Goal: Complete application form

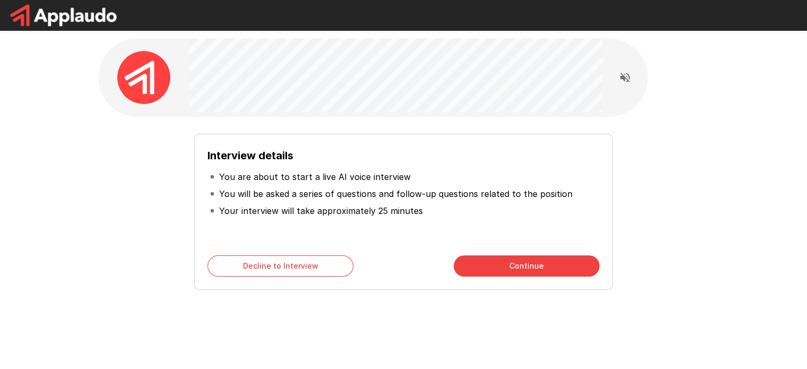
click at [537, 262] on button "Continue" at bounding box center [527, 265] width 146 height 21
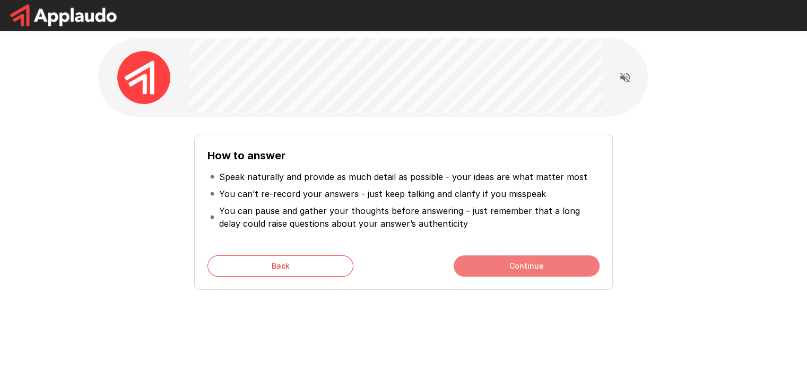
click at [533, 267] on button "Continue" at bounding box center [527, 265] width 146 height 21
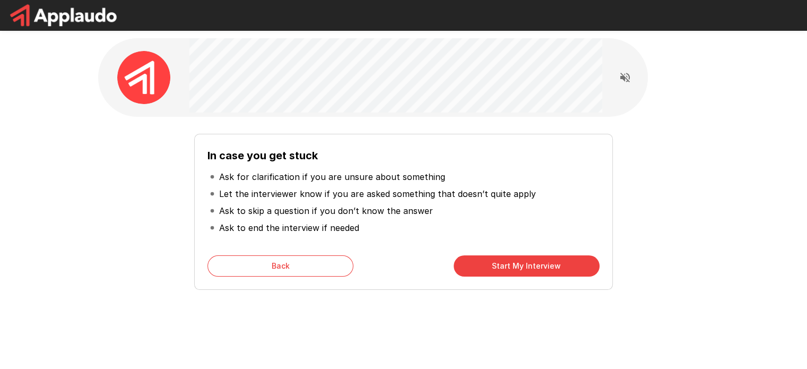
click at [530, 266] on button "Start My Interview" at bounding box center [527, 265] width 146 height 21
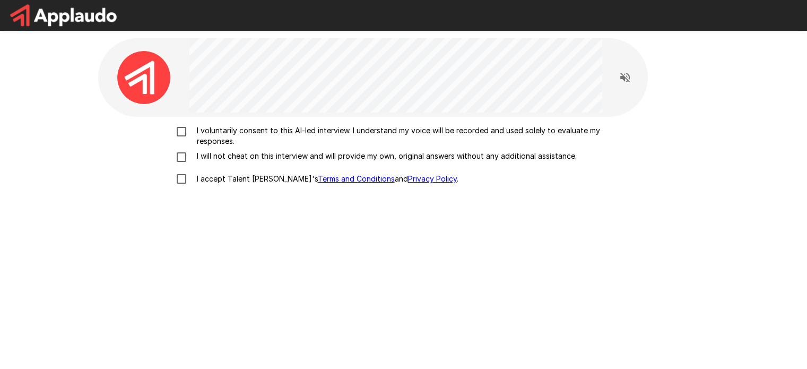
click at [240, 126] on p "I voluntarily consent to this AI-led interview. I understand my voice will be r…" at bounding box center [415, 135] width 445 height 21
click at [233, 154] on p "I will not cheat on this interview and will provide my own, original answers wi…" at bounding box center [385, 156] width 384 height 11
click at [226, 179] on p "I accept Talent Llama's Terms and Conditions and Privacy Policy ." at bounding box center [326, 179] width 266 height 11
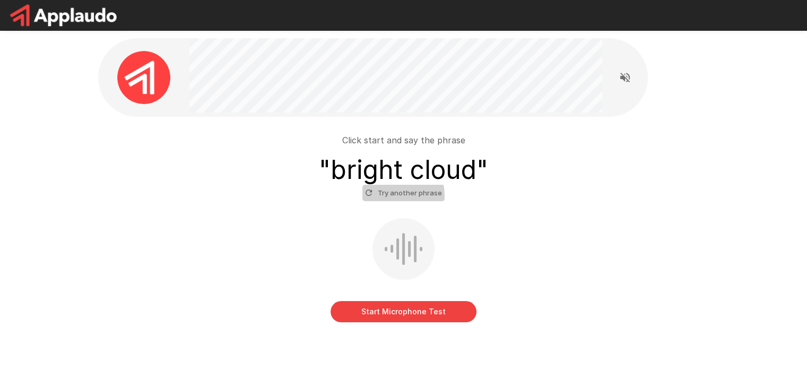
click at [381, 196] on button "Try another phrase" at bounding box center [404, 193] width 82 height 16
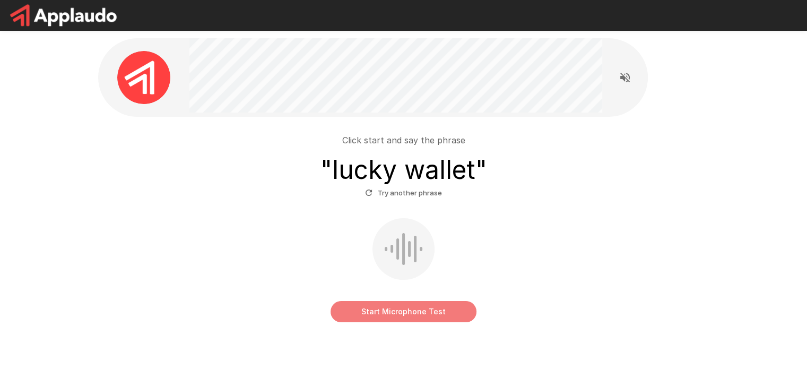
click at [405, 312] on button "Start Microphone Test" at bounding box center [404, 311] width 146 height 21
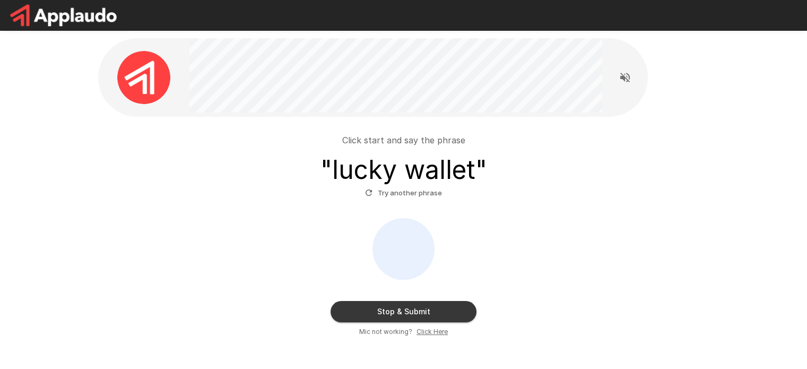
click at [405, 312] on button "Stop & Submit" at bounding box center [404, 311] width 146 height 21
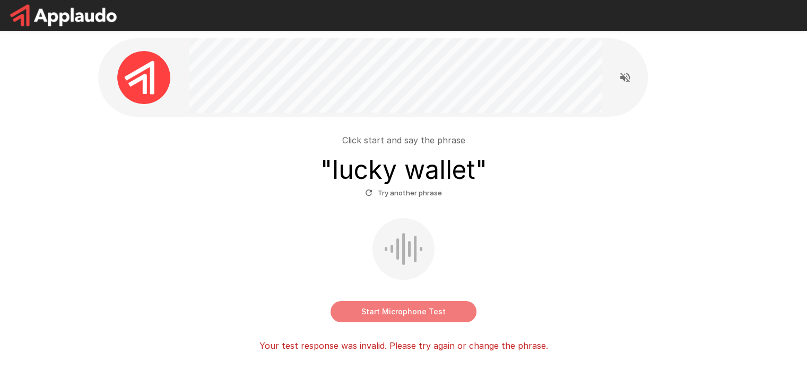
click at [403, 305] on button "Start Microphone Test" at bounding box center [404, 311] width 146 height 21
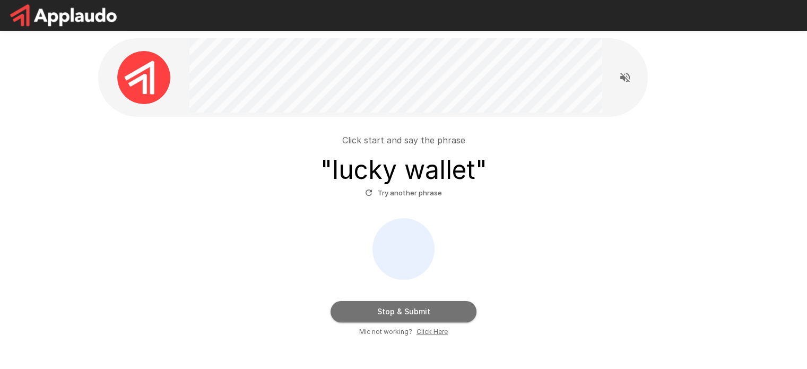
click at [403, 305] on button "Stop & Submit" at bounding box center [404, 311] width 146 height 21
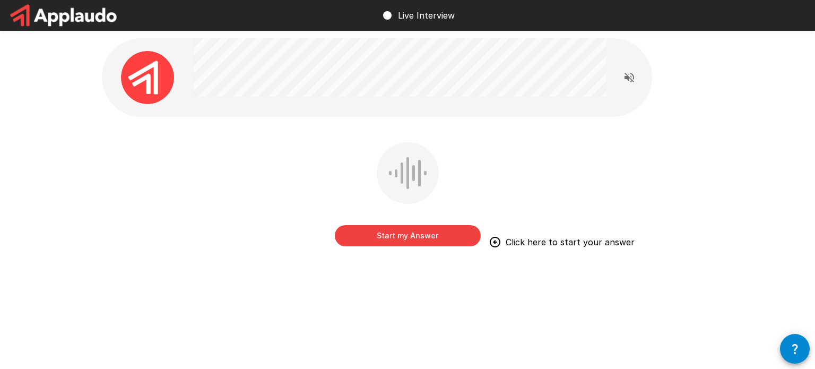
click at [428, 237] on button "Start my Answer" at bounding box center [408, 235] width 146 height 21
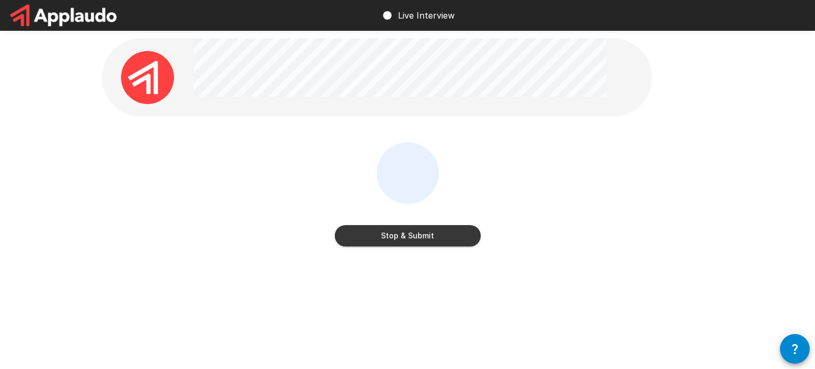
click at [428, 237] on button "Stop & Submit" at bounding box center [408, 235] width 146 height 21
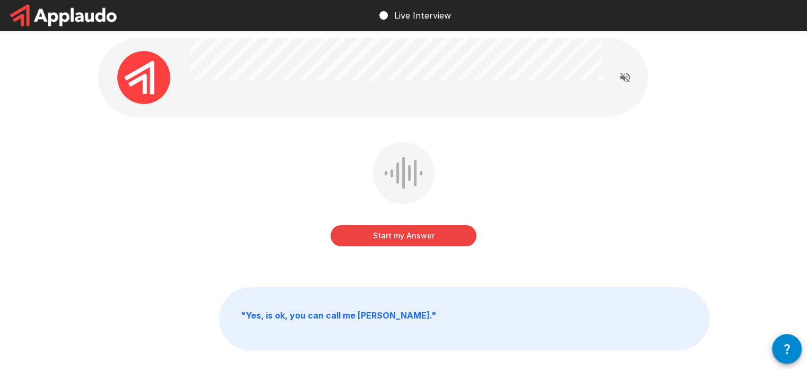
click at [416, 236] on button "Start my Answer" at bounding box center [404, 235] width 146 height 21
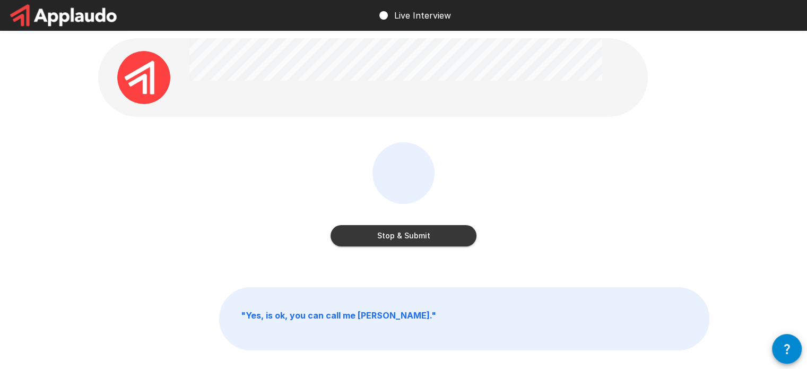
click at [416, 236] on button "Stop & Submit" at bounding box center [404, 235] width 146 height 21
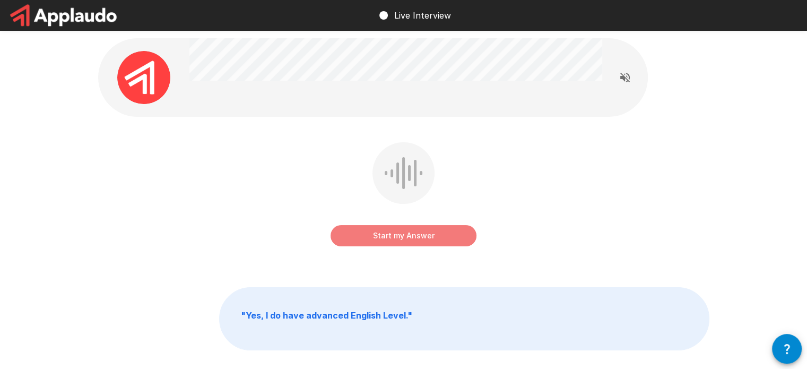
click at [411, 236] on button "Start my Answer" at bounding box center [404, 235] width 146 height 21
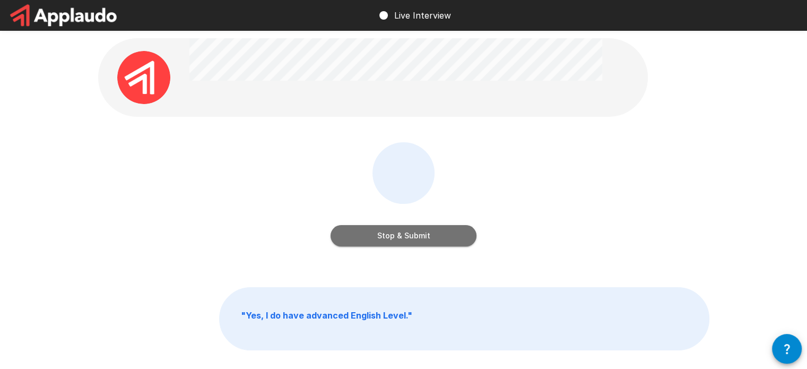
click at [411, 236] on button "Stop & Submit" at bounding box center [404, 235] width 146 height 21
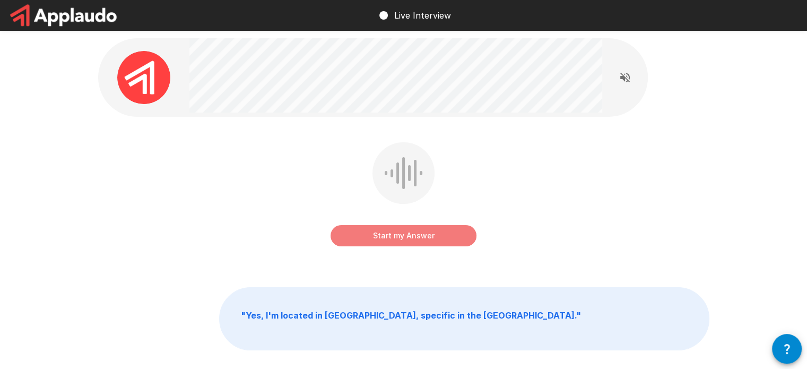
drag, startPoint x: 411, startPoint y: 236, endPoint x: 391, endPoint y: 237, distance: 19.6
click at [391, 237] on button "Start my Answer" at bounding box center [404, 235] width 146 height 21
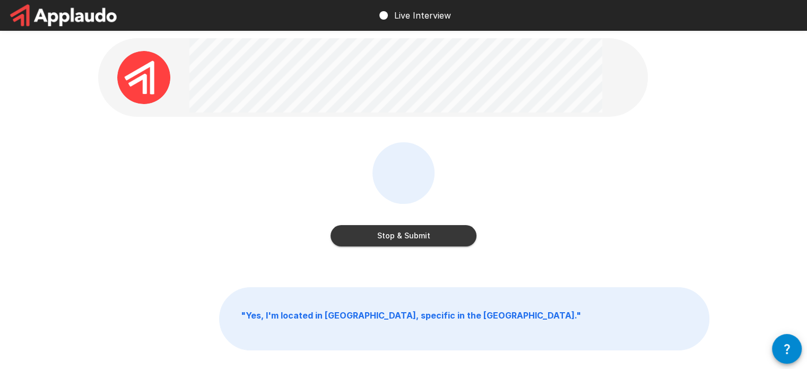
click at [391, 237] on button "Stop & Submit" at bounding box center [404, 235] width 146 height 21
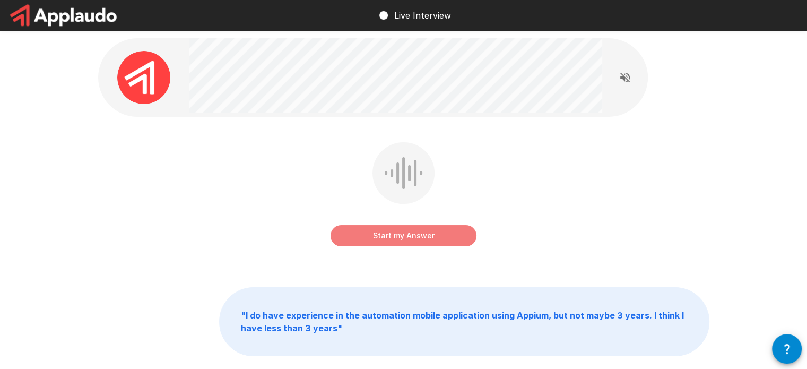
click at [422, 233] on button "Start my Answer" at bounding box center [404, 235] width 146 height 21
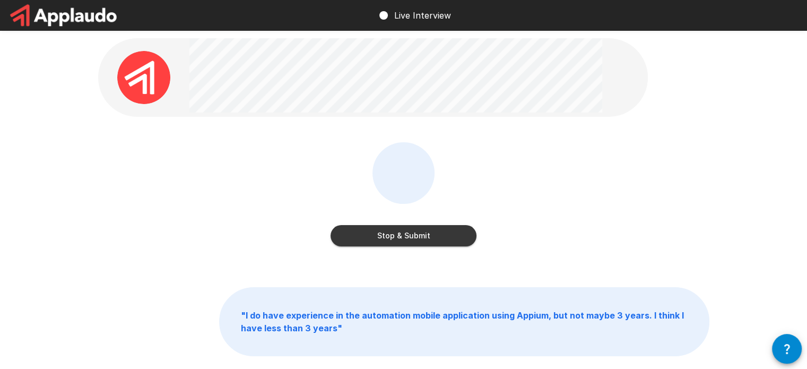
click at [422, 233] on button "Stop & Submit" at bounding box center [404, 235] width 146 height 21
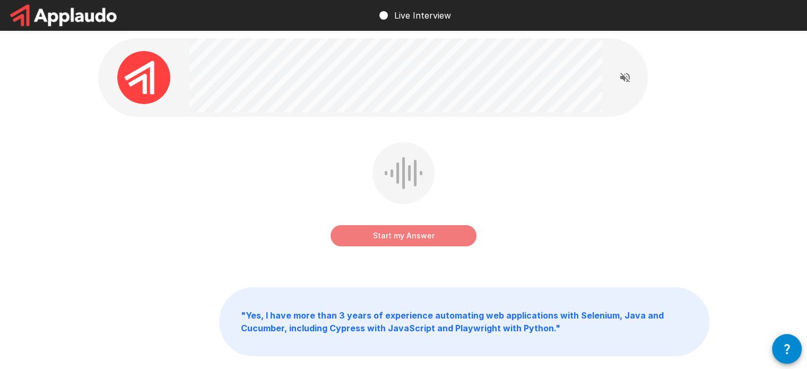
click at [381, 233] on button "Start my Answer" at bounding box center [404, 235] width 146 height 21
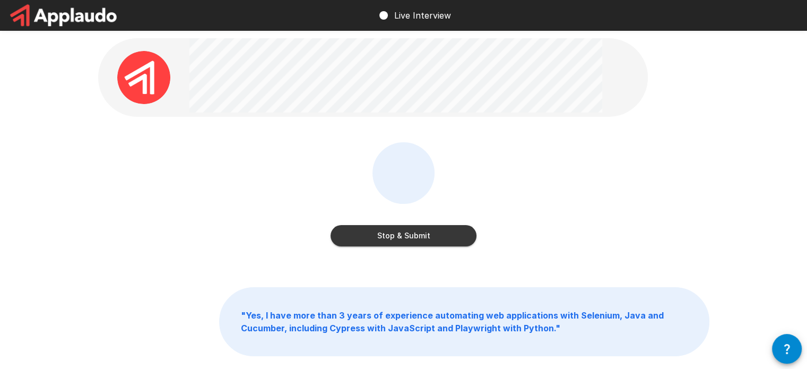
click at [381, 233] on button "Stop & Submit" at bounding box center [404, 235] width 146 height 21
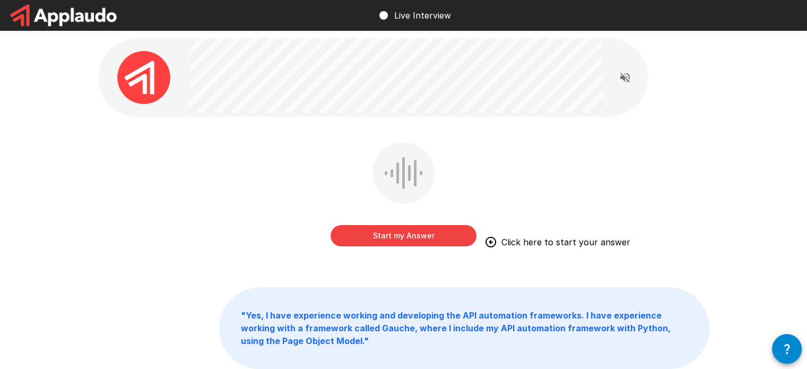
click at [391, 228] on button "Start my Answer" at bounding box center [404, 235] width 146 height 21
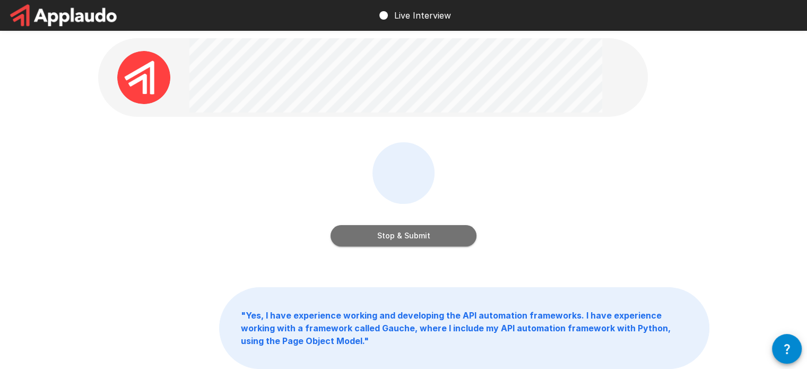
click at [391, 228] on button "Stop & Submit" at bounding box center [404, 235] width 146 height 21
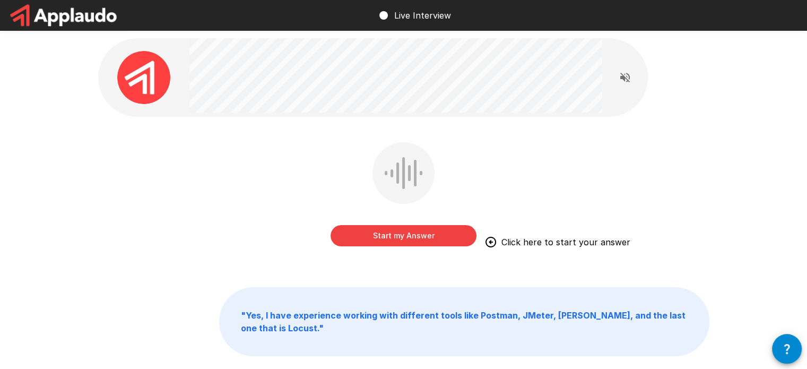
click at [399, 238] on button "Start my Answer" at bounding box center [404, 235] width 146 height 21
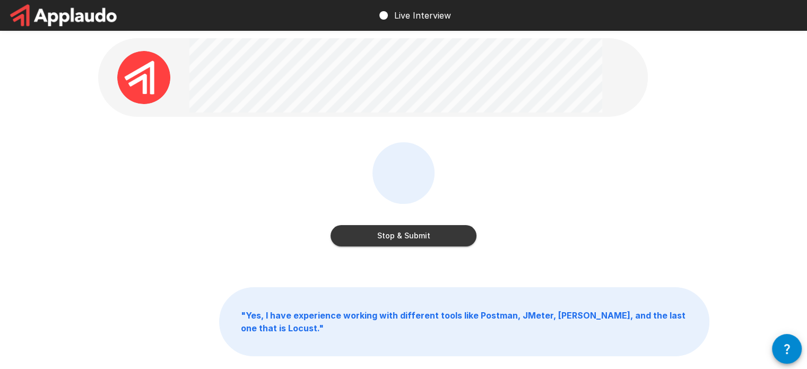
click at [399, 238] on button "Stop & Submit" at bounding box center [404, 235] width 146 height 21
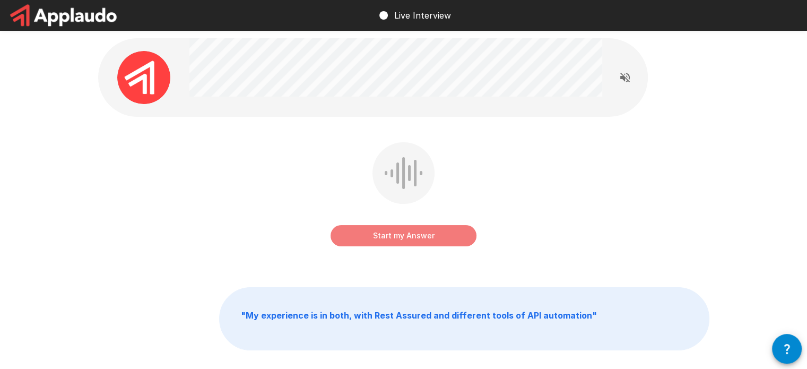
click at [399, 238] on button "Start my Answer" at bounding box center [404, 235] width 146 height 21
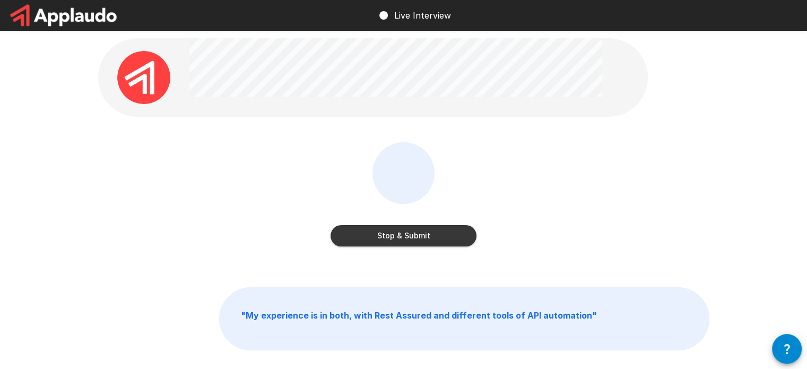
click at [399, 238] on button "Stop & Submit" at bounding box center [404, 235] width 146 height 21
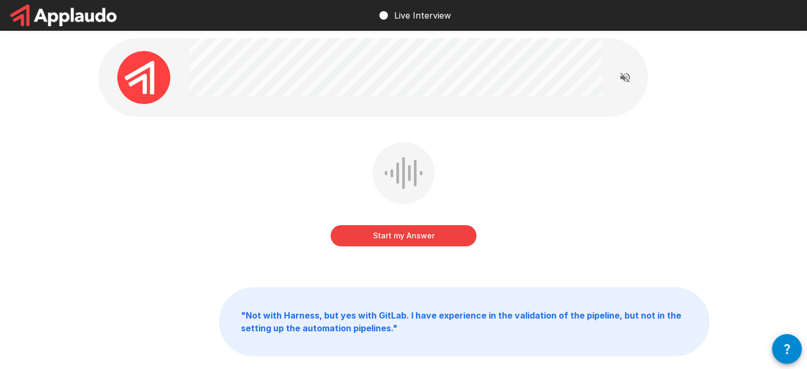
click at [399, 238] on button "Start my Answer" at bounding box center [404, 235] width 146 height 21
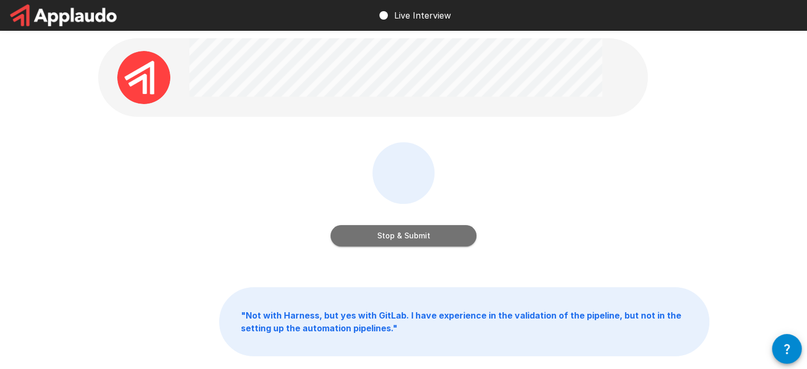
click at [399, 238] on button "Stop & Submit" at bounding box center [404, 235] width 146 height 21
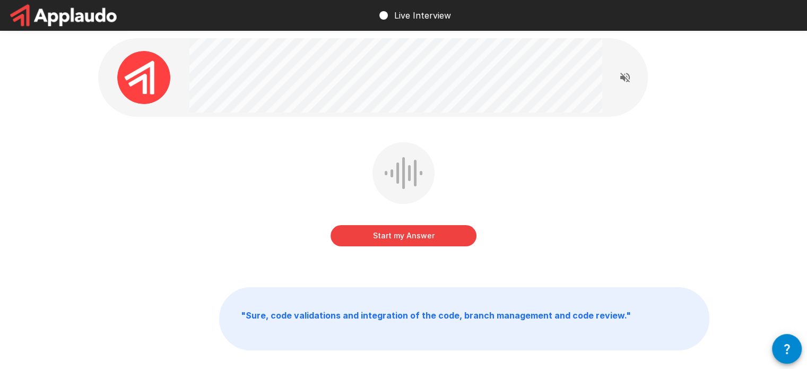
click at [399, 238] on button "Start my Answer" at bounding box center [404, 235] width 146 height 21
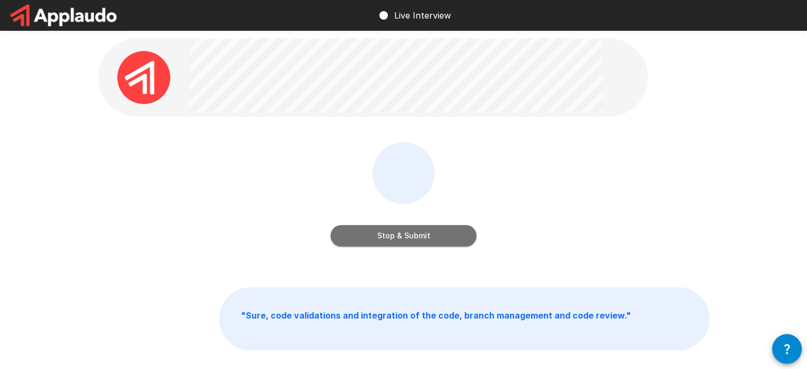
click at [399, 238] on button "Stop & Submit" at bounding box center [404, 235] width 146 height 21
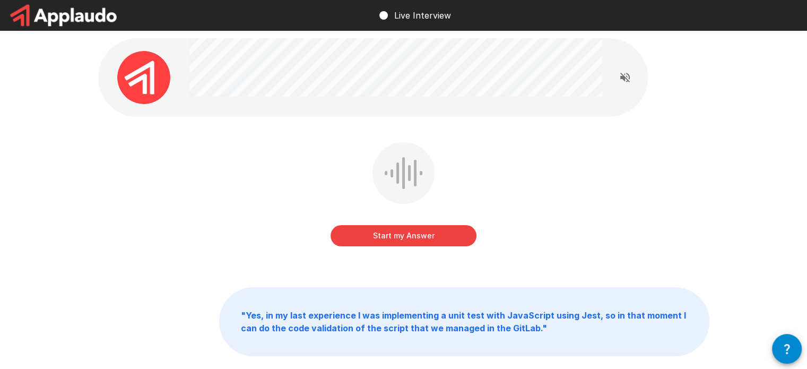
click at [399, 236] on button "Start my Answer" at bounding box center [404, 235] width 146 height 21
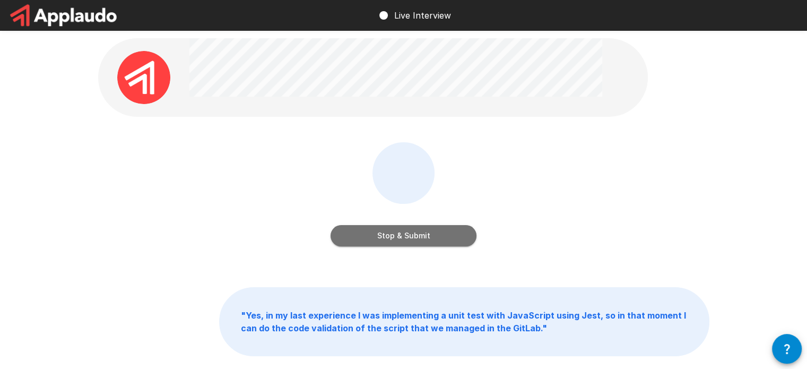
click at [399, 236] on button "Stop & Submit" at bounding box center [404, 235] width 146 height 21
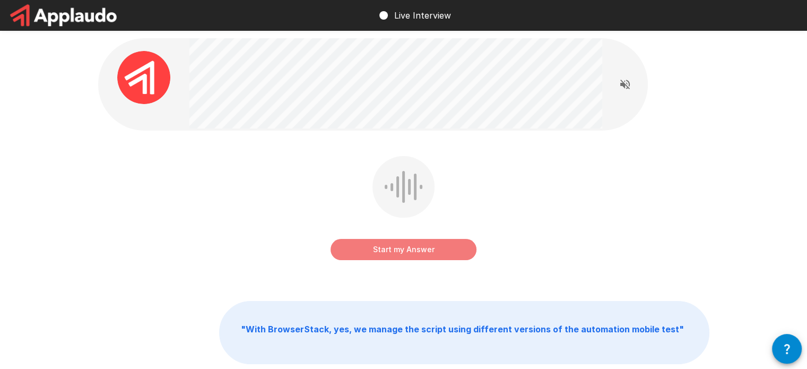
click at [396, 250] on button "Start my Answer" at bounding box center [404, 249] width 146 height 21
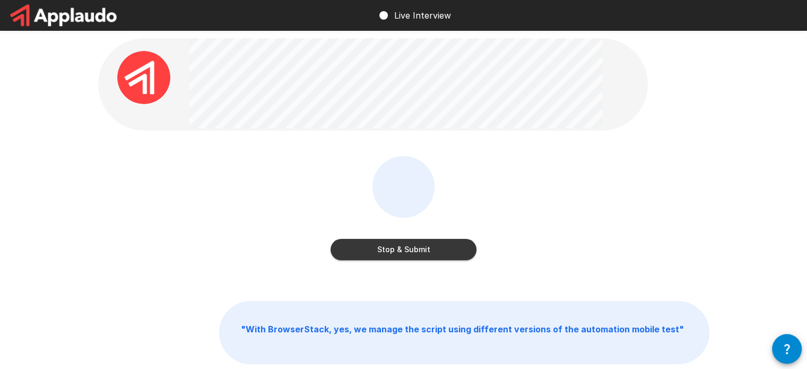
click at [396, 250] on button "Stop & Submit" at bounding box center [404, 249] width 146 height 21
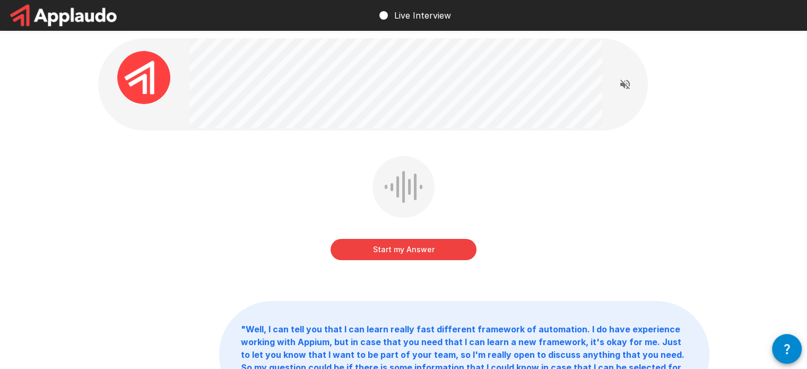
click at [396, 250] on button "Start my Answer" at bounding box center [404, 249] width 146 height 21
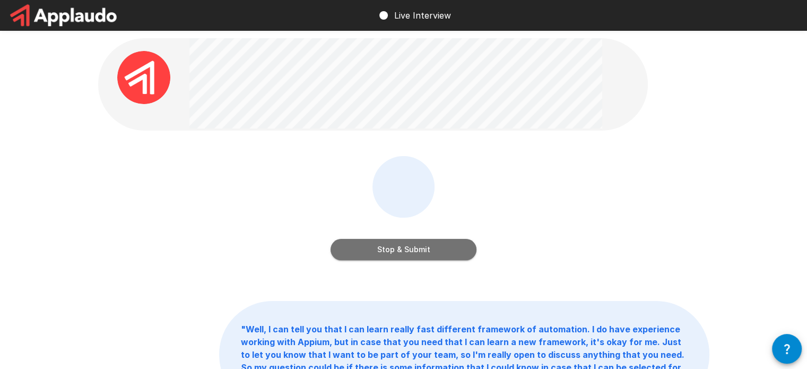
click at [396, 250] on button "Stop & Submit" at bounding box center [404, 249] width 146 height 21
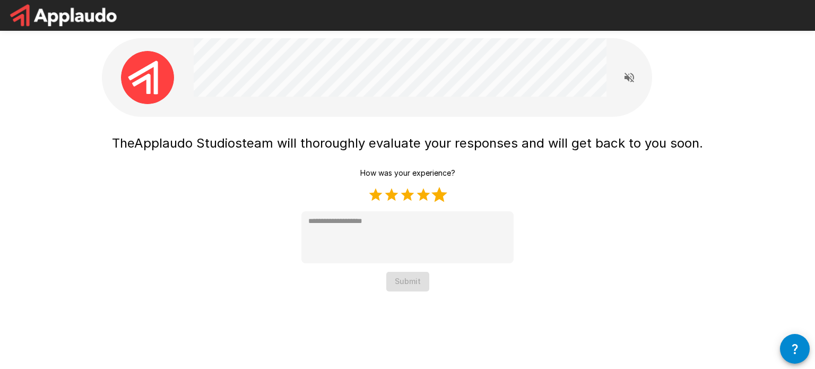
click at [437, 193] on label "5 Stars" at bounding box center [440, 195] width 16 height 16
type textarea "*"
click at [403, 288] on button "Submit" at bounding box center [407, 282] width 43 height 20
